Goal: Information Seeking & Learning: Learn about a topic

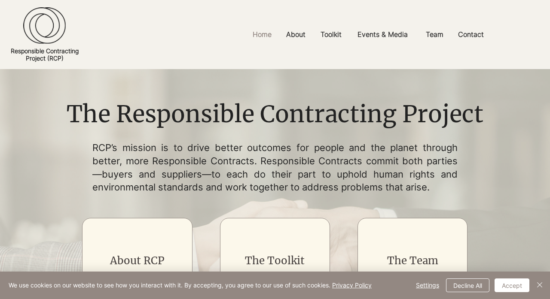
click at [517, 284] on body "top of page Skip to Main Content Home About Core Principles Uptake FAQs Toolkit…" at bounding box center [275, 149] width 550 height 299
click at [295, 108] on h1 "The Responsible Contracting Project" at bounding box center [274, 114] width 429 height 33
click at [507, 287] on button "Accept" at bounding box center [512, 286] width 35 height 14
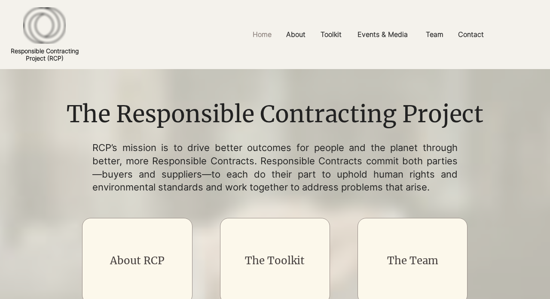
click at [348, 156] on p "RCP’s mission is to drive better outcomes for people and the planet through bet…" at bounding box center [274, 167] width 365 height 53
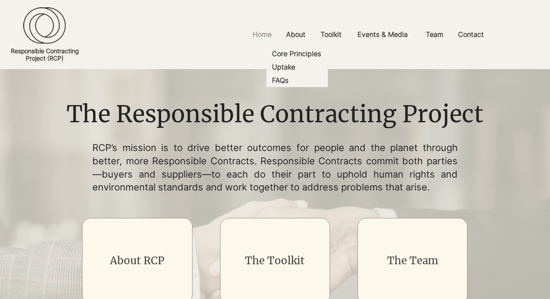
click at [247, 124] on h1 "The Responsible Contracting Project" at bounding box center [274, 114] width 429 height 33
